Goal: Check status

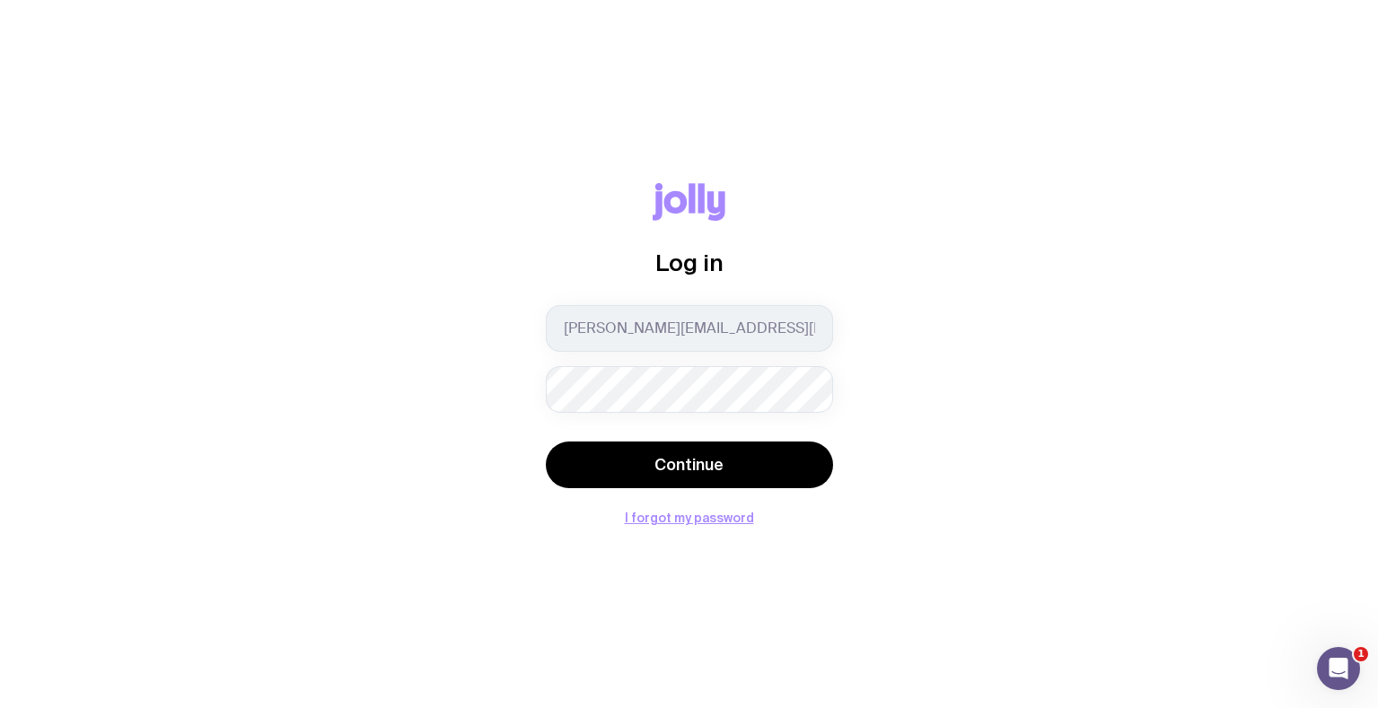
click at [546, 442] on button "Continue" at bounding box center [689, 465] width 287 height 47
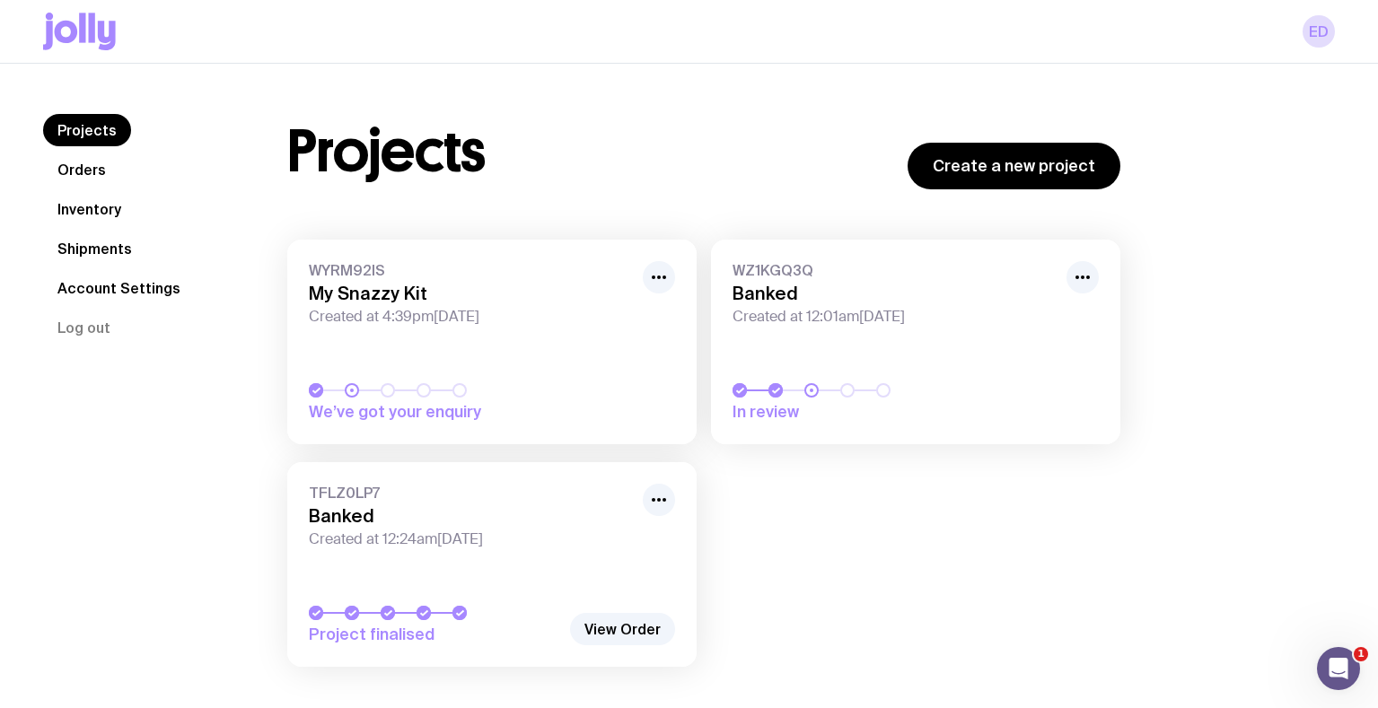
click at [900, 323] on span "Created at 12:01am[DATE]" at bounding box center [894, 317] width 323 height 18
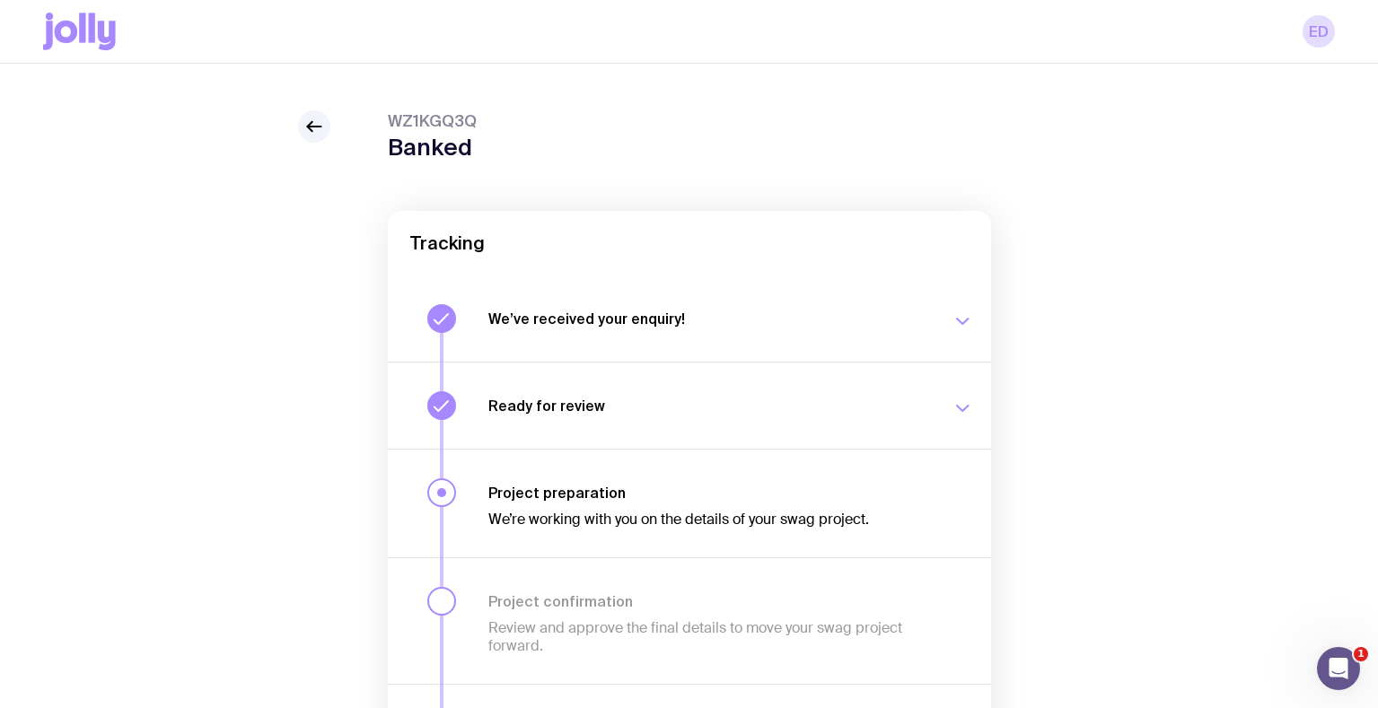
scroll to position [31, 0]
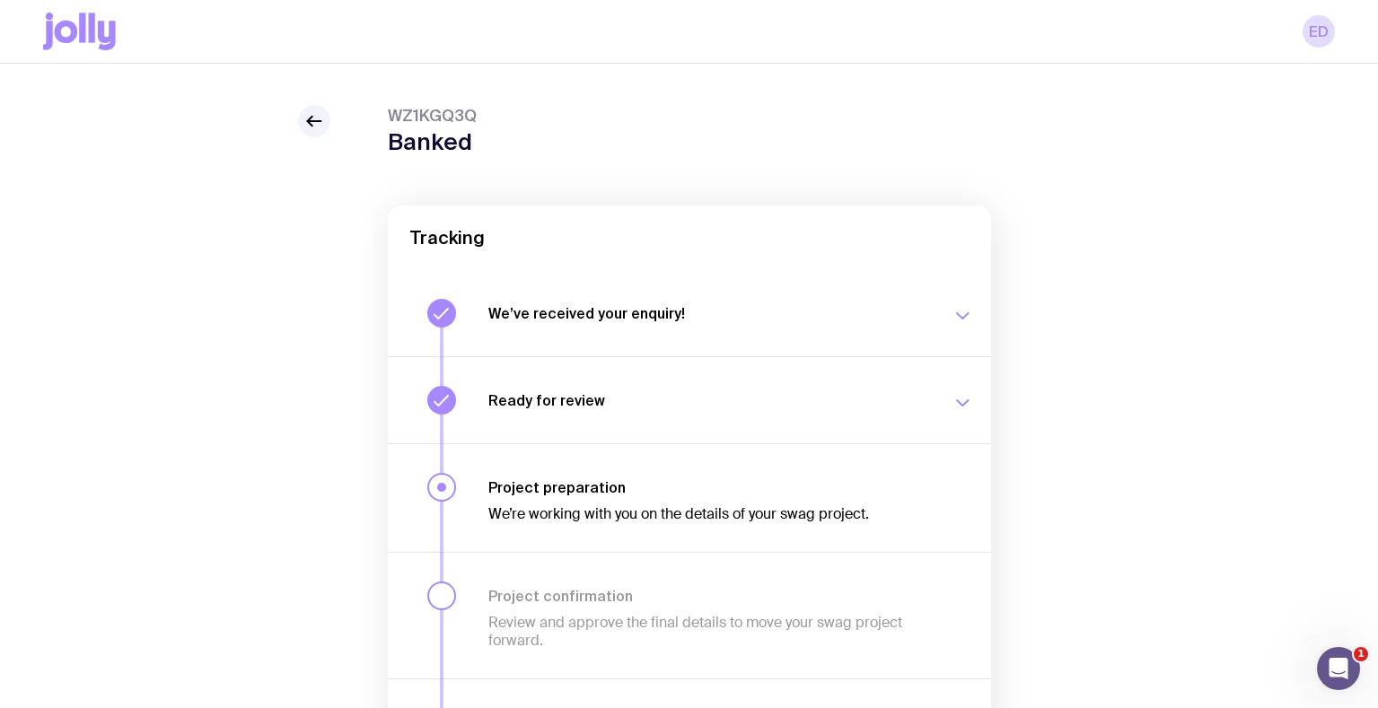
click at [966, 375] on button "Ready for review We’ll notify you as soon as your proposal and merch concepts a…" at bounding box center [689, 399] width 603 height 87
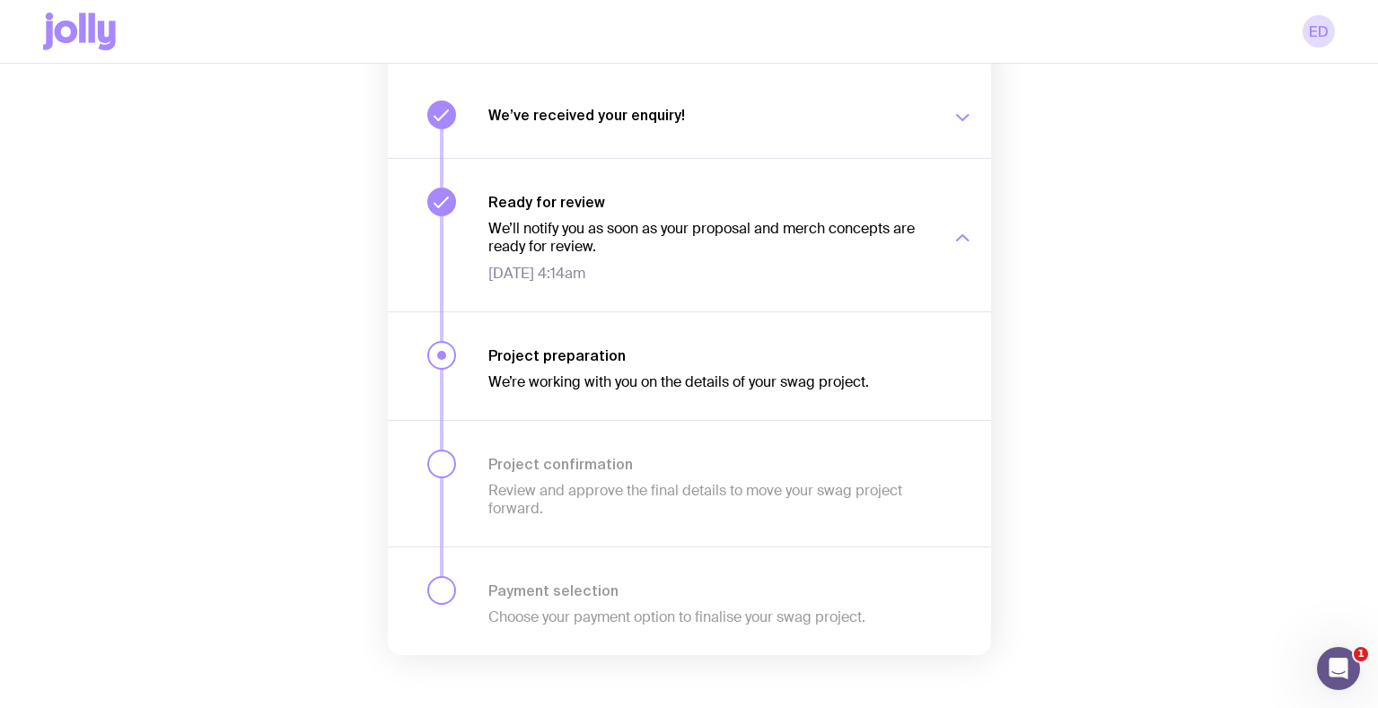
scroll to position [248, 0]
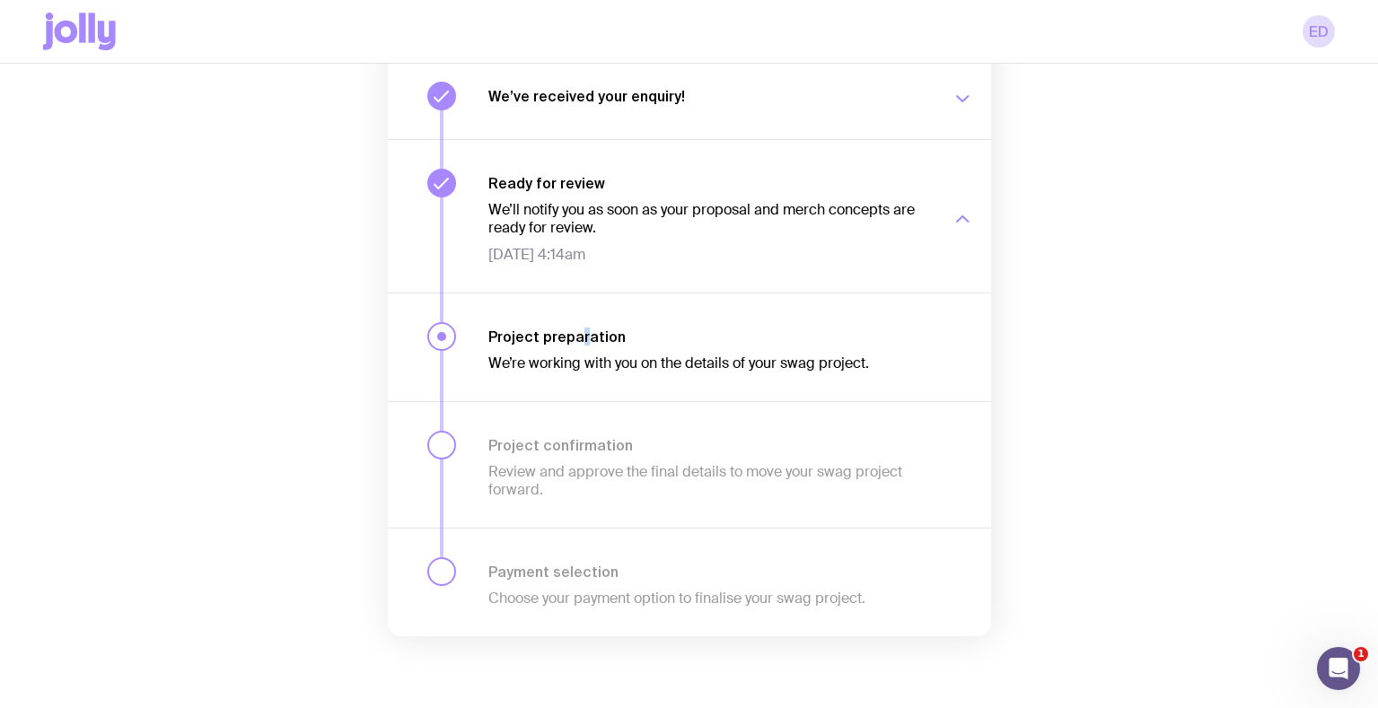
click at [580, 336] on h3 "Project preparation" at bounding box center [709, 337] width 442 height 18
click at [528, 334] on h3 "Project preparation" at bounding box center [709, 337] width 442 height 18
click at [901, 354] on div "We’re working with you on the details of your swag project." at bounding box center [709, 359] width 442 height 27
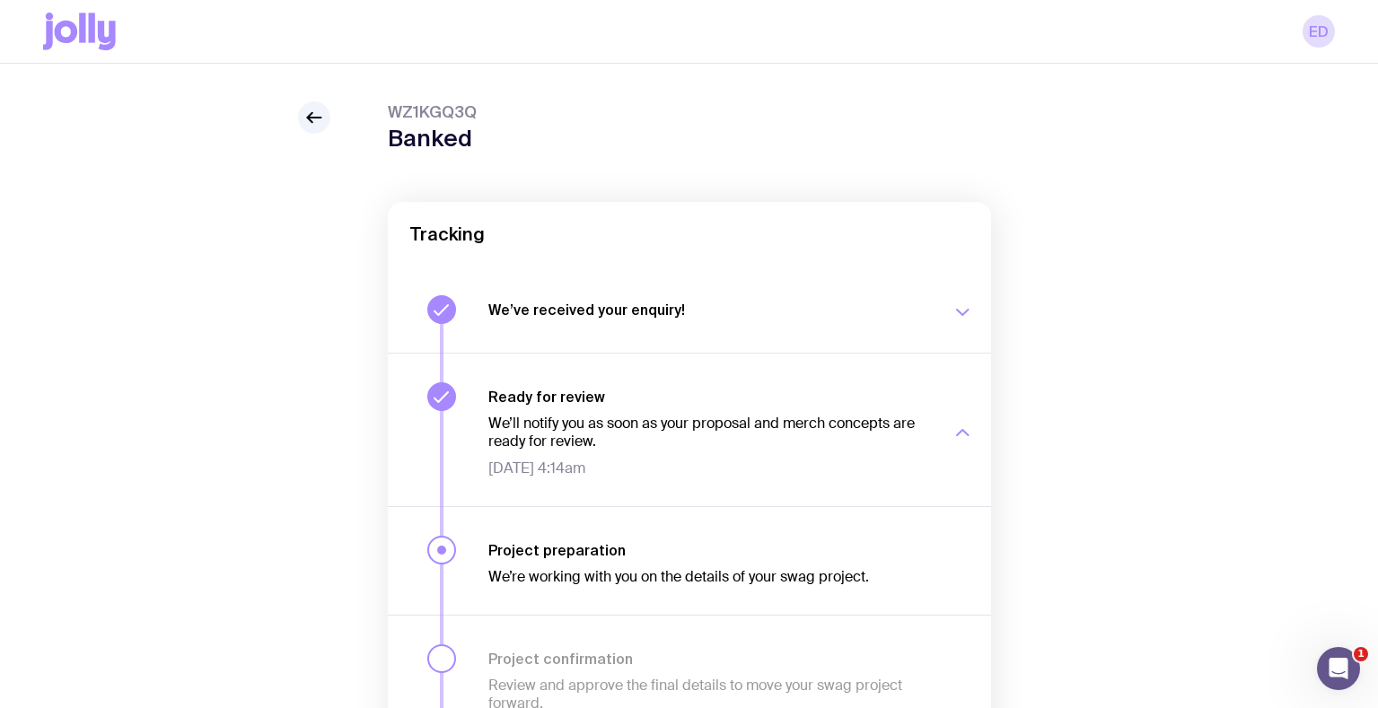
scroll to position [0, 0]
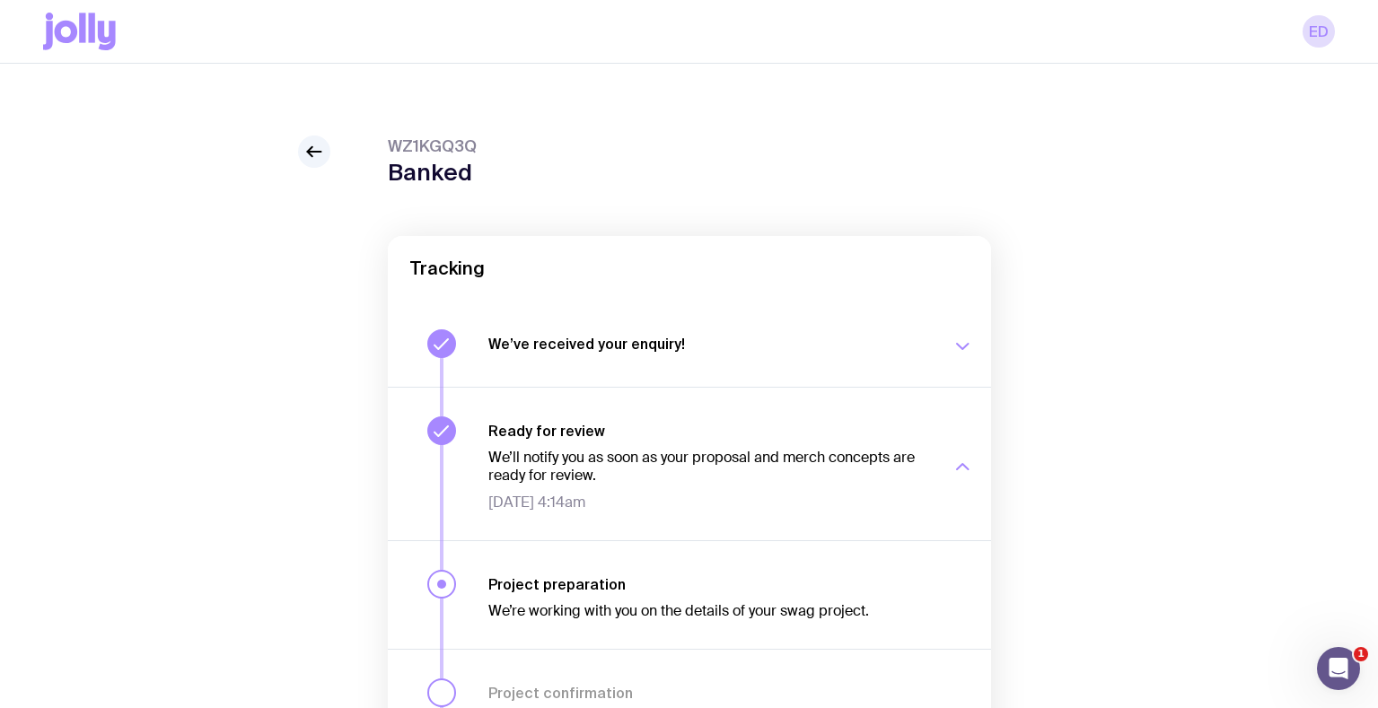
click at [322, 134] on div "WZ1KGQ3Q Banked Tracking We’ve received your enquiry! Our team is on it and pre…" at bounding box center [689, 510] width 1378 height 892
click at [314, 149] on icon at bounding box center [314, 152] width 22 height 22
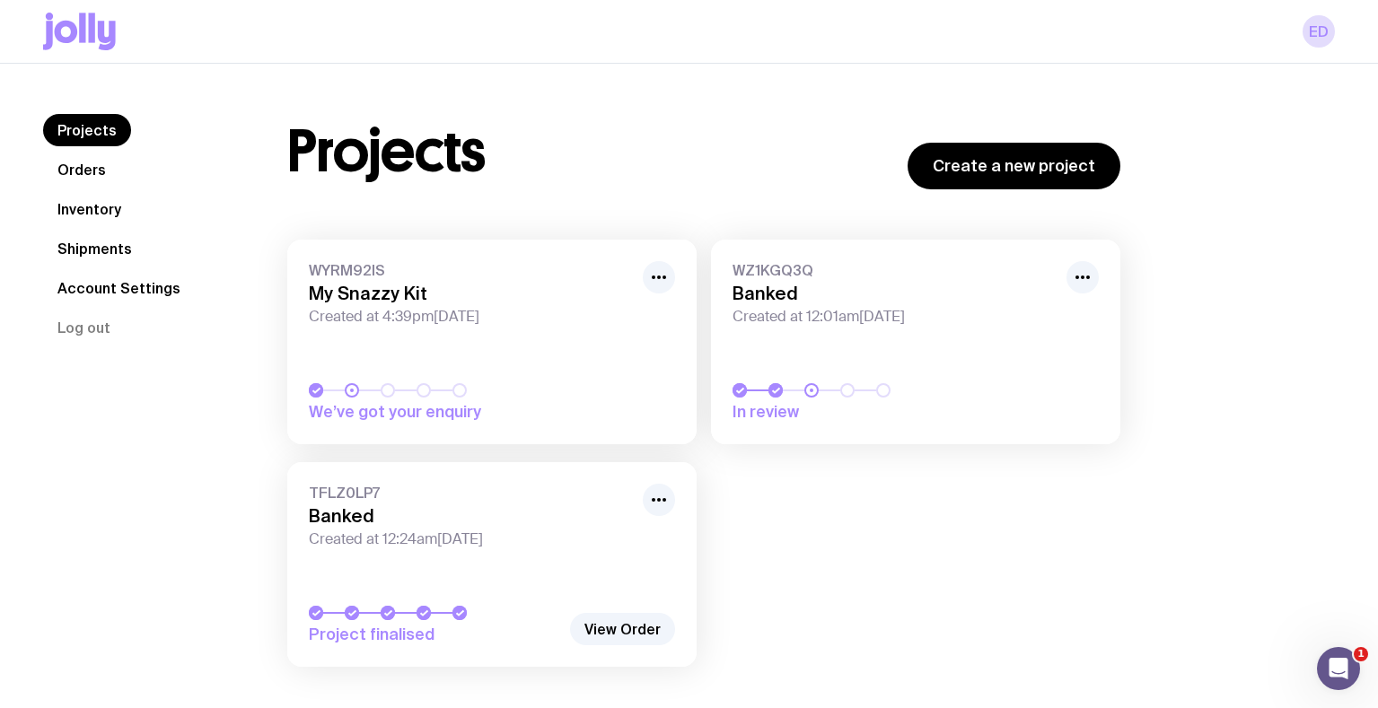
click at [103, 169] on link "Orders" at bounding box center [81, 170] width 77 height 32
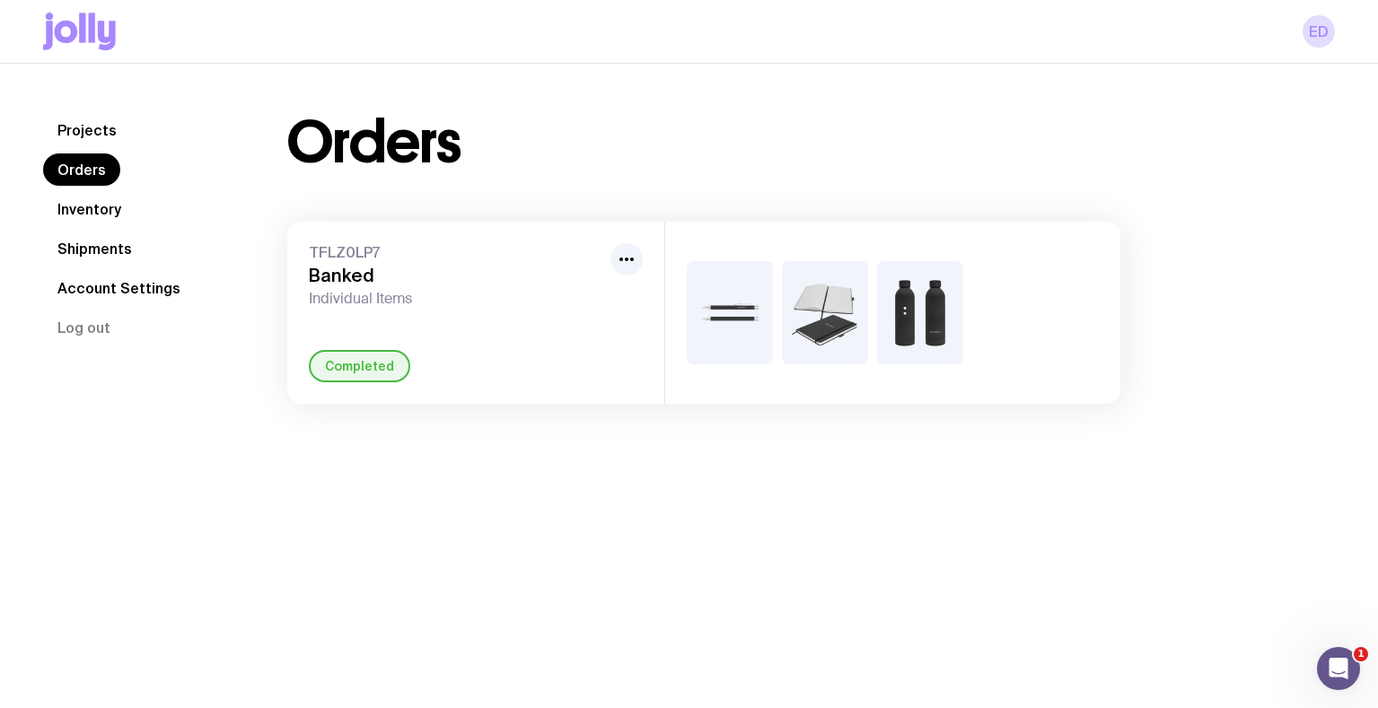
click at [94, 206] on link "Inventory" at bounding box center [89, 209] width 92 height 32
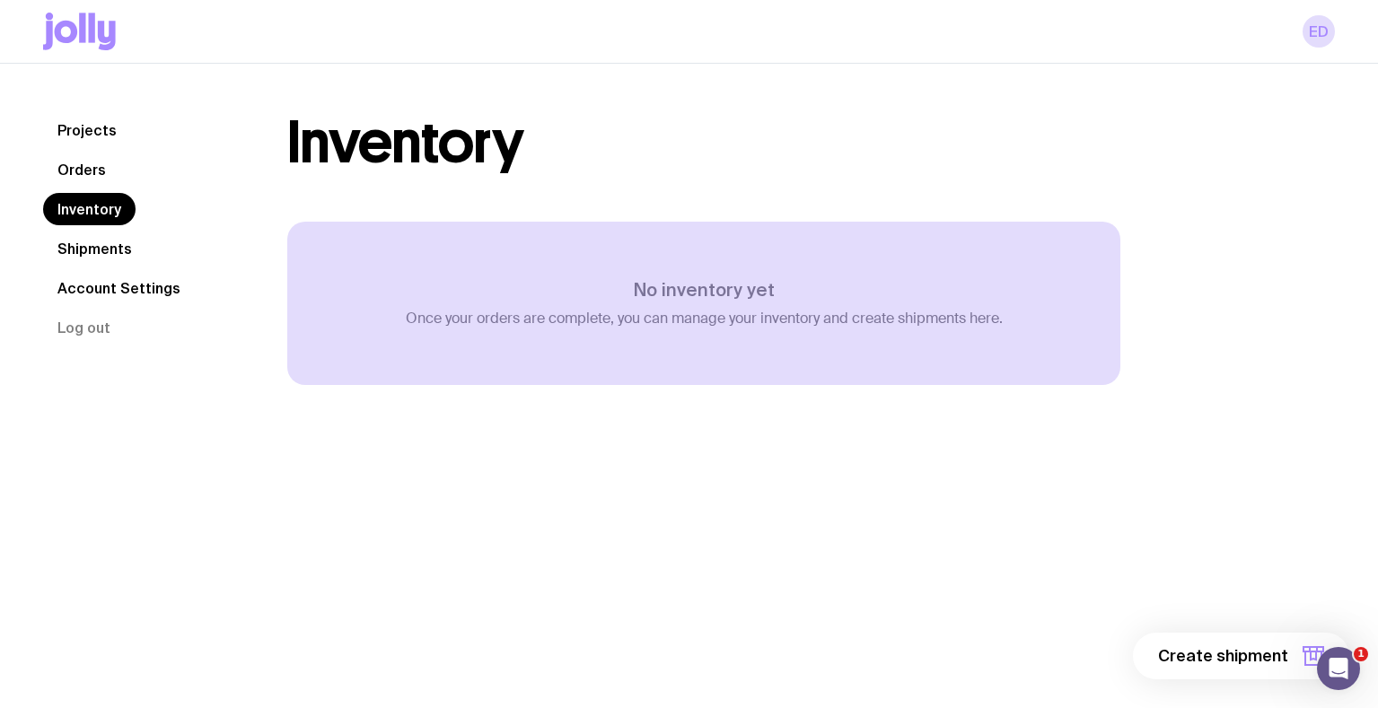
click at [104, 286] on link "Account Settings" at bounding box center [119, 288] width 152 height 32
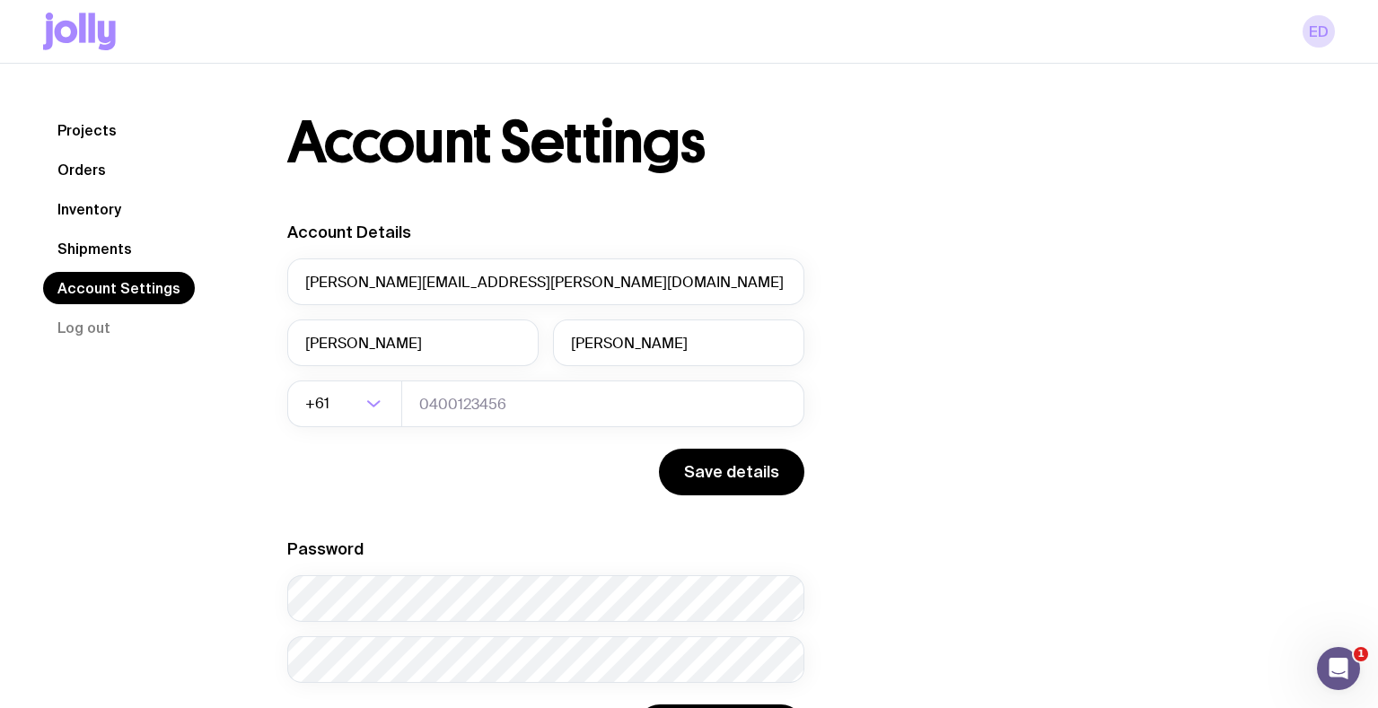
click at [89, 240] on link "Shipments" at bounding box center [94, 249] width 103 height 32
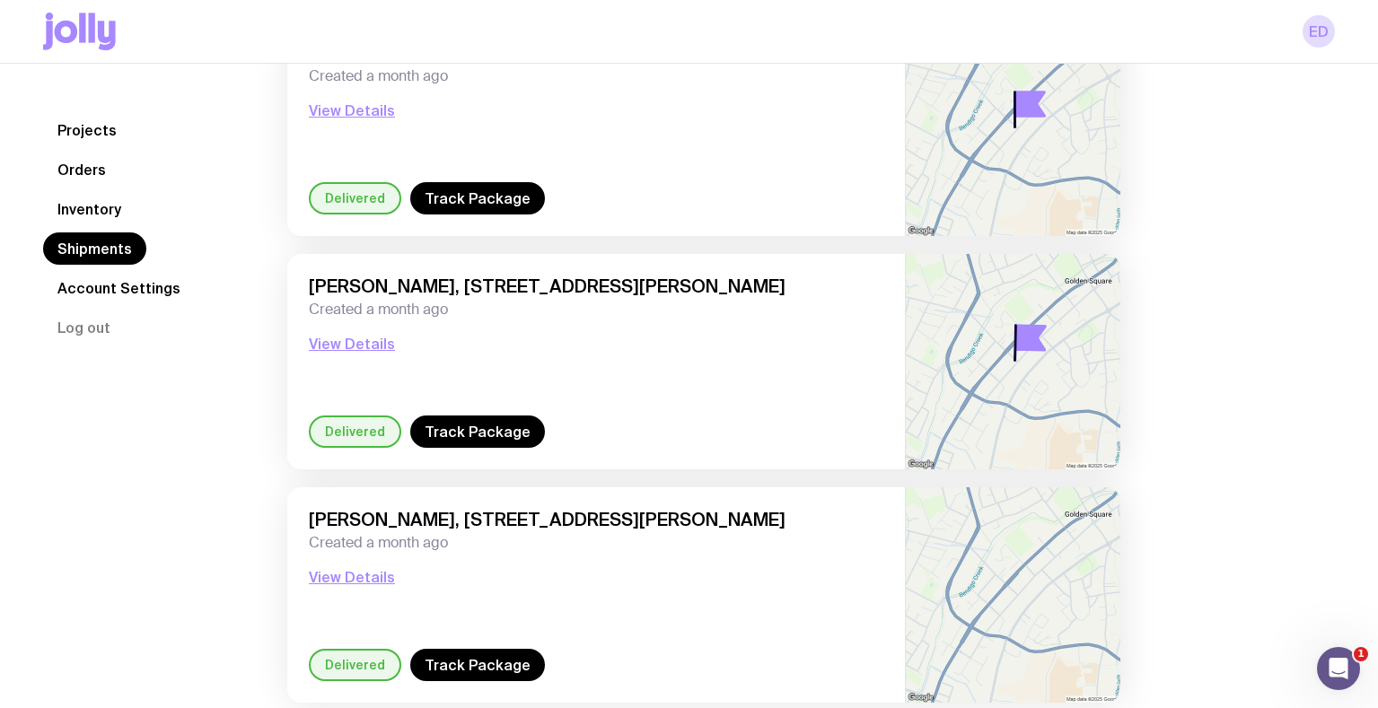
scroll to position [264, 0]
